Goal: Task Accomplishment & Management: Manage account settings

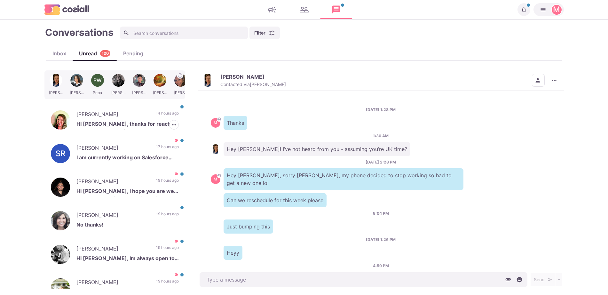
click at [126, 114] on p "[PERSON_NAME]" at bounding box center [112, 115] width 73 height 10
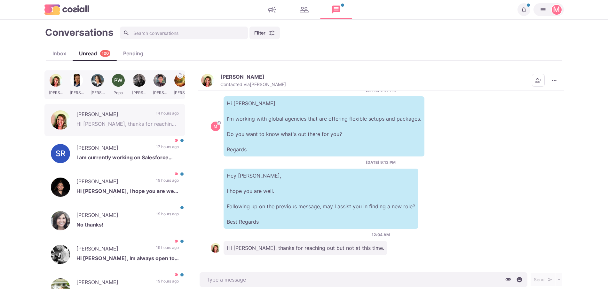
click at [163, 210] on div "[PERSON_NAME] No thanks! 19 hours ago" at bounding box center [114, 221] width 141 height 32
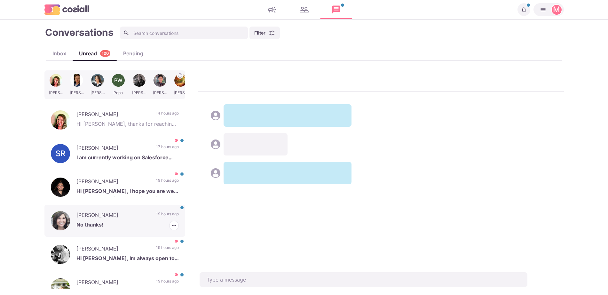
click at [66, 79] on div at bounding box center [55, 84] width 19 height 25
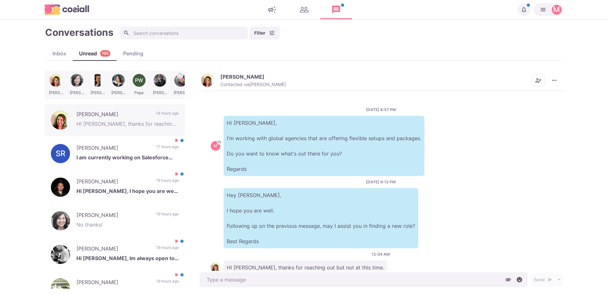
scroll to position [20, 0]
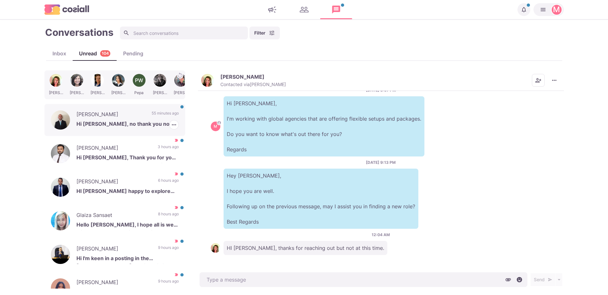
click at [141, 110] on div "[PERSON_NAME] Hi [PERSON_NAME], no thank you not at this time. 55 minutes ago […" at bounding box center [114, 120] width 141 height 32
click at [148, 149] on div "[PERSON_NAME] Hi [PERSON_NAME], Thank you for your message. We are a globally e…" at bounding box center [114, 154] width 141 height 32
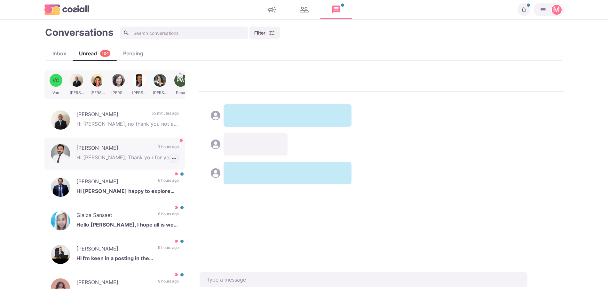
click at [171, 159] on icon "button" at bounding box center [174, 158] width 6 height 6
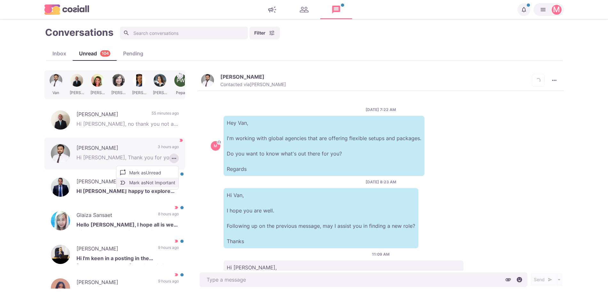
scroll to position [89, 0]
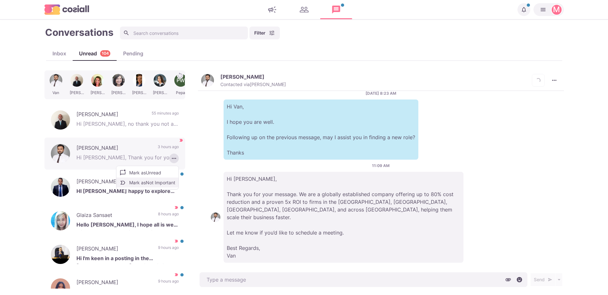
click at [154, 187] on button "Mark as Not Important" at bounding box center [148, 183] width 62 height 10
click at [158, 187] on p "6 hours ago" at bounding box center [168, 183] width 21 height 10
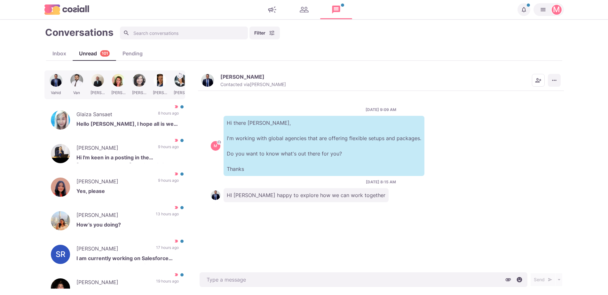
click at [554, 79] on icon "More menu" at bounding box center [554, 80] width 6 height 6
click at [520, 105] on button "Mark as Not Important" at bounding box center [530, 106] width 62 height 10
type textarea "x"
